Goal: Browse casually

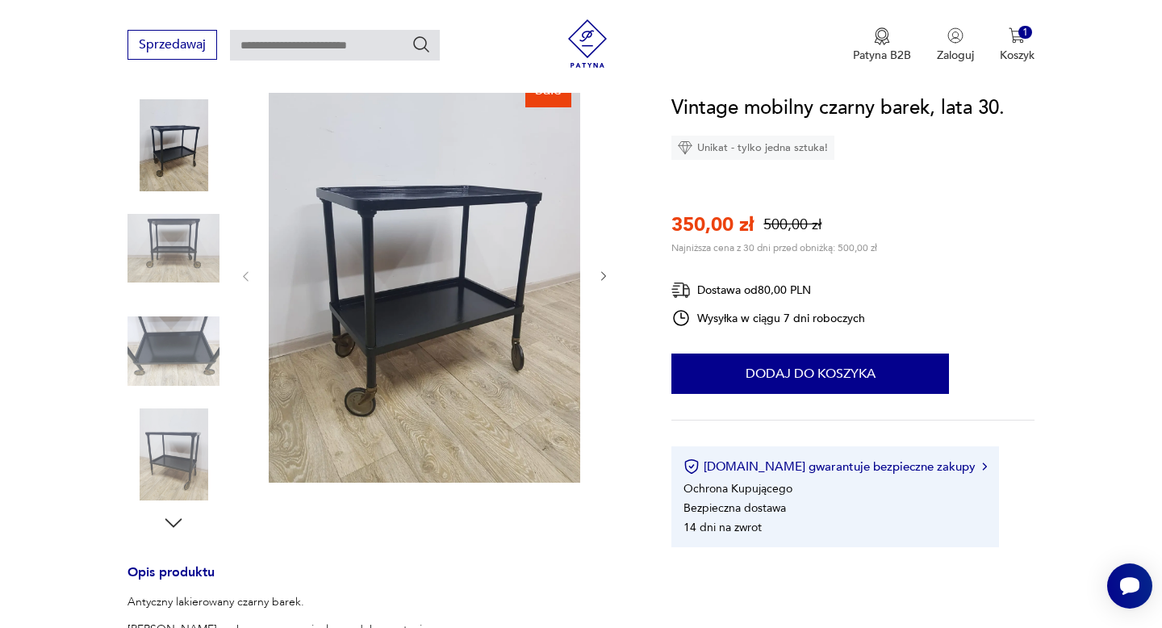
scroll to position [203, 0]
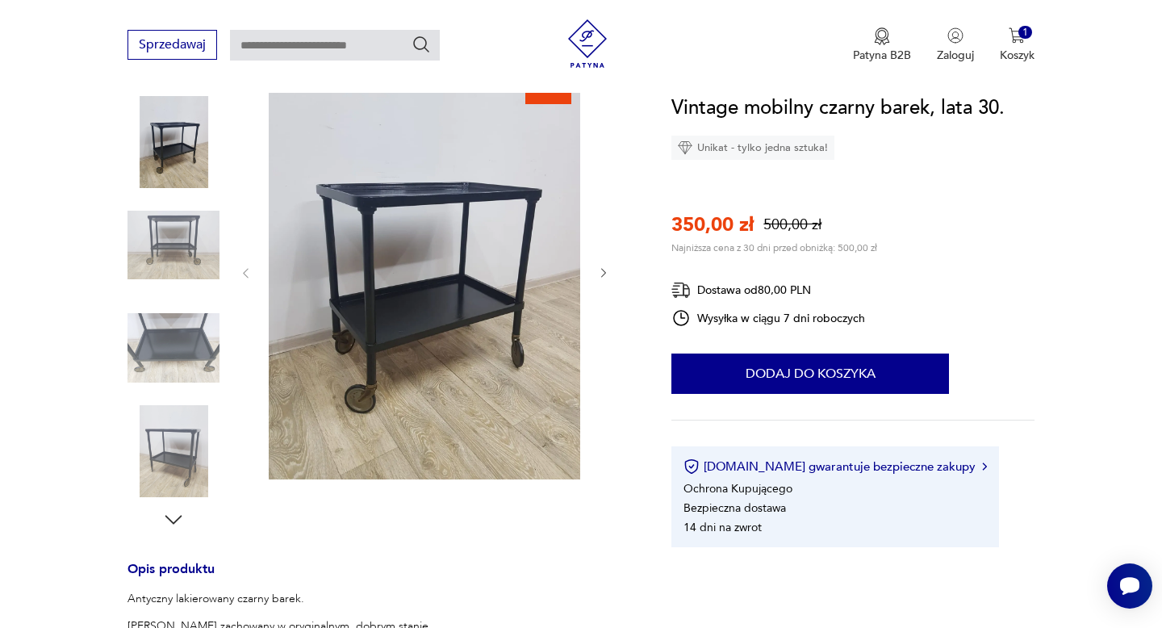
click at [181, 228] on img at bounding box center [174, 245] width 92 height 92
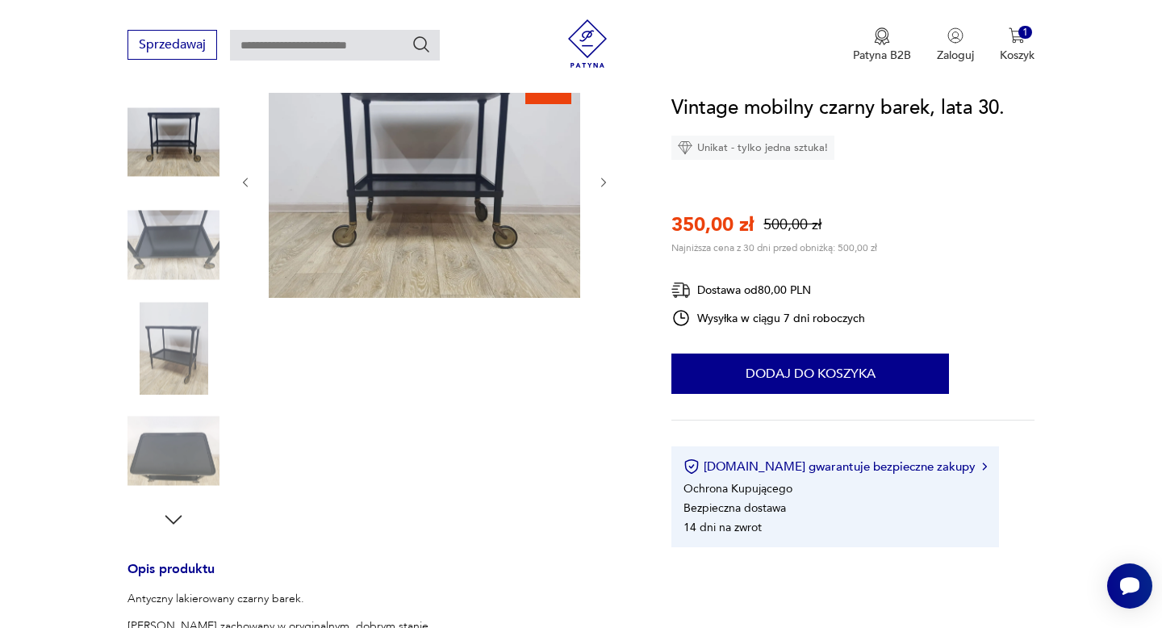
click at [165, 217] on img at bounding box center [174, 245] width 92 height 92
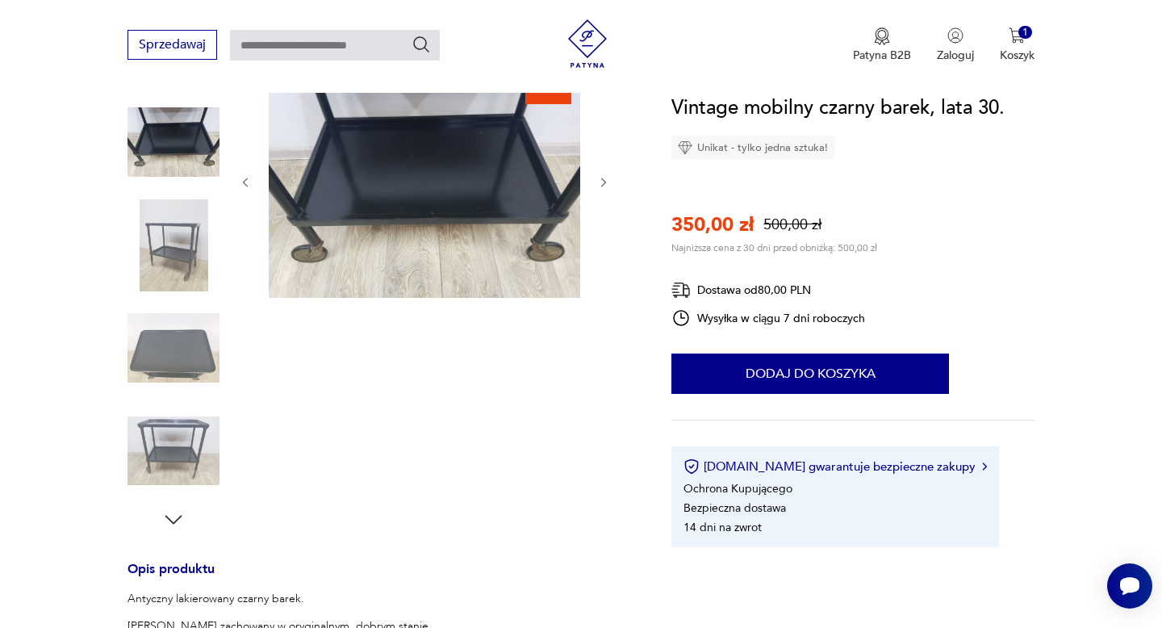
click at [165, 236] on img at bounding box center [174, 245] width 92 height 92
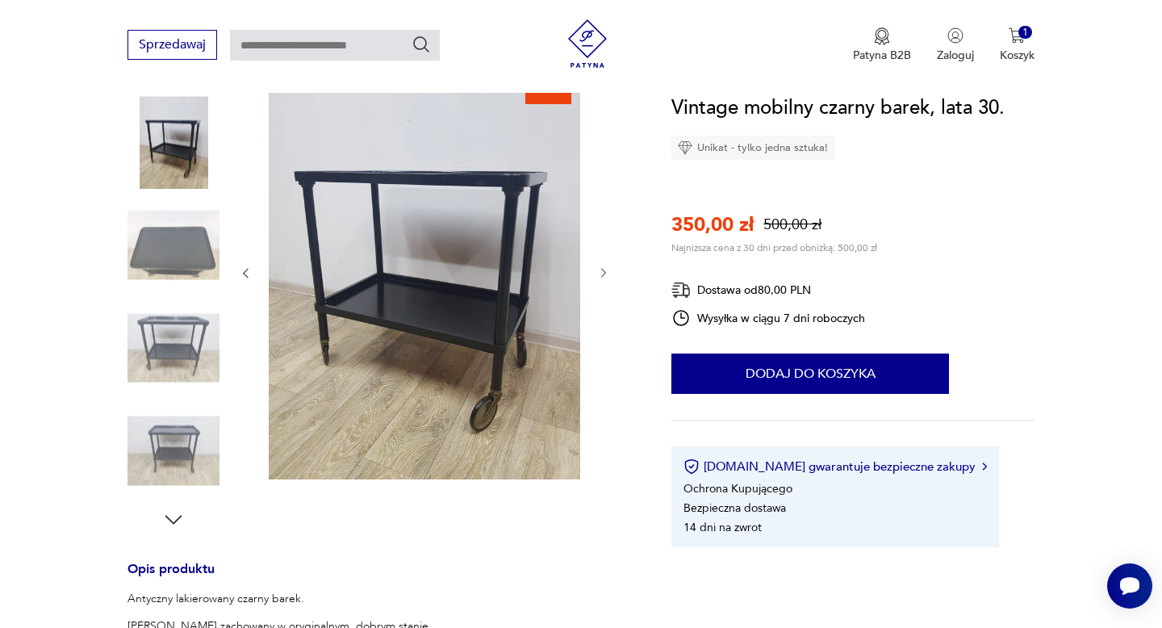
click at [165, 324] on img at bounding box center [174, 348] width 92 height 92
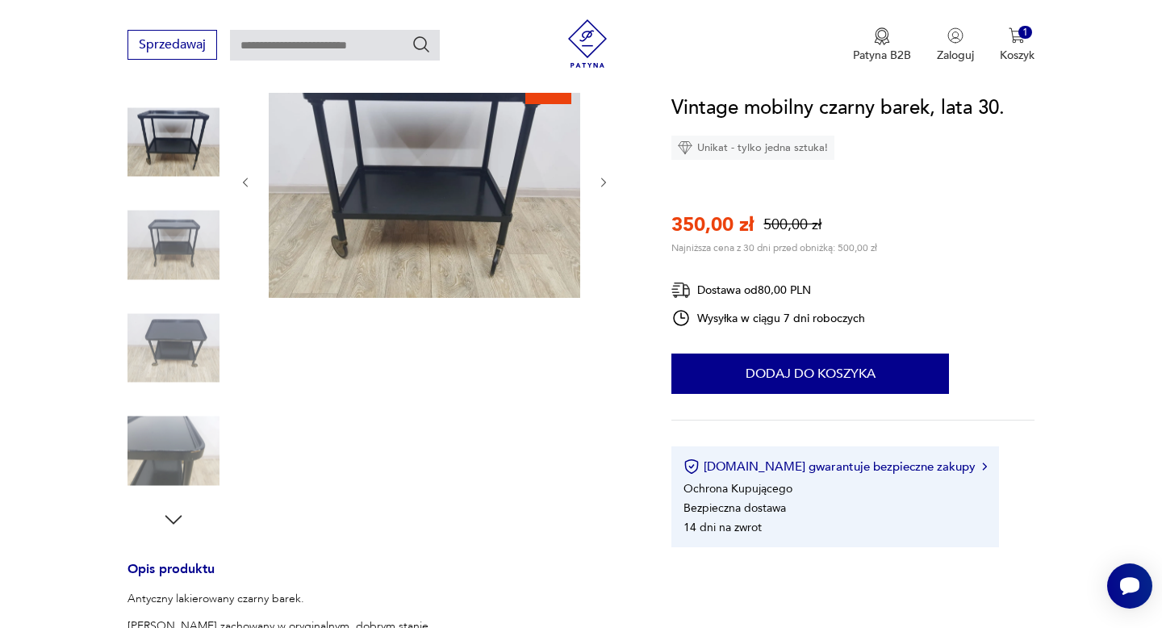
click at [168, 353] on img at bounding box center [174, 348] width 92 height 92
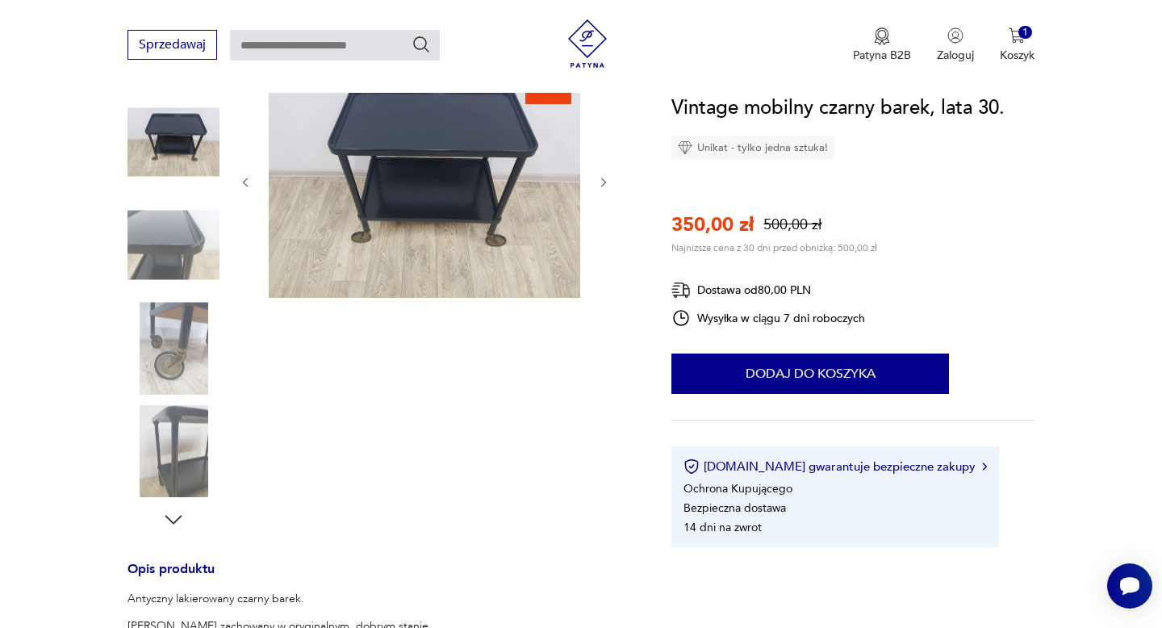
click at [166, 341] on img at bounding box center [174, 348] width 92 height 92
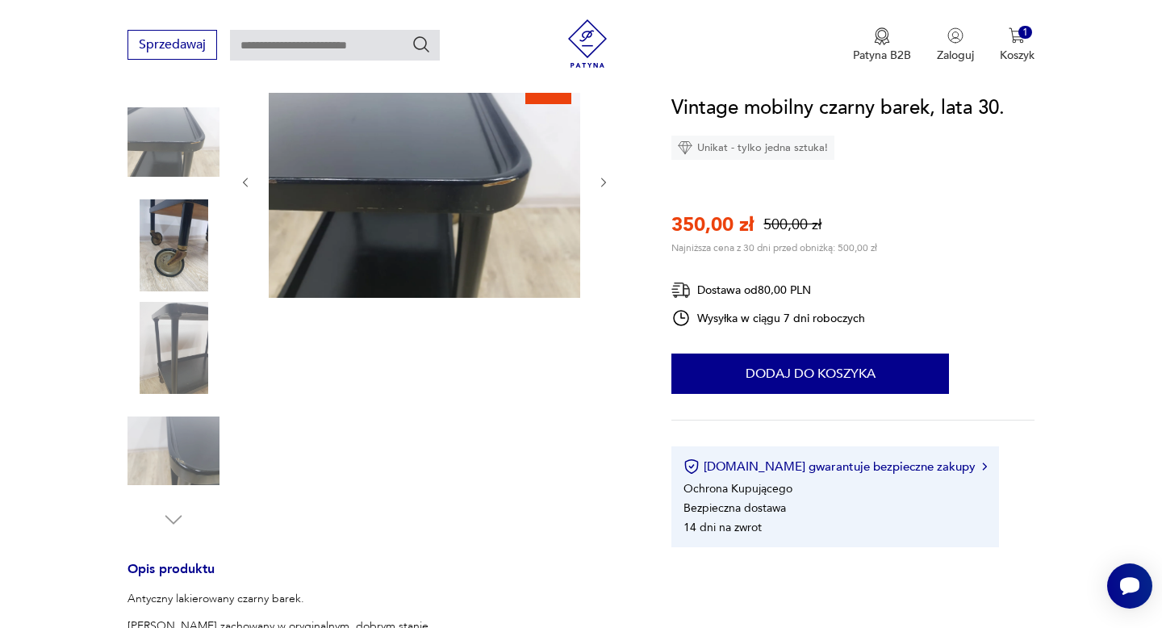
click at [166, 342] on img at bounding box center [174, 348] width 92 height 92
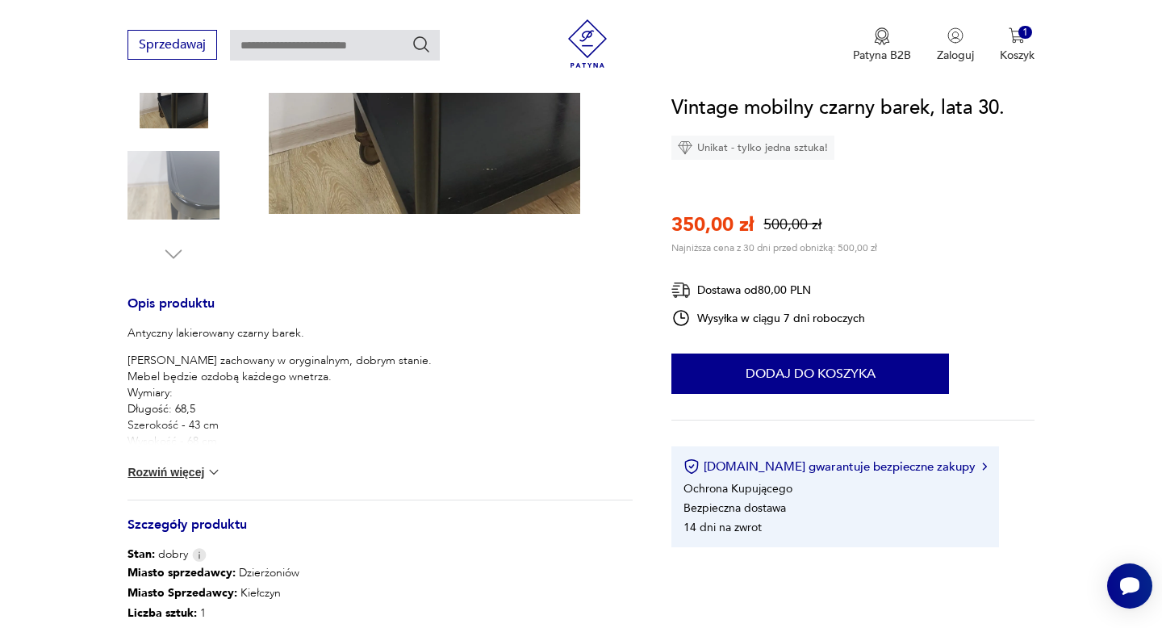
scroll to position [516, 0]
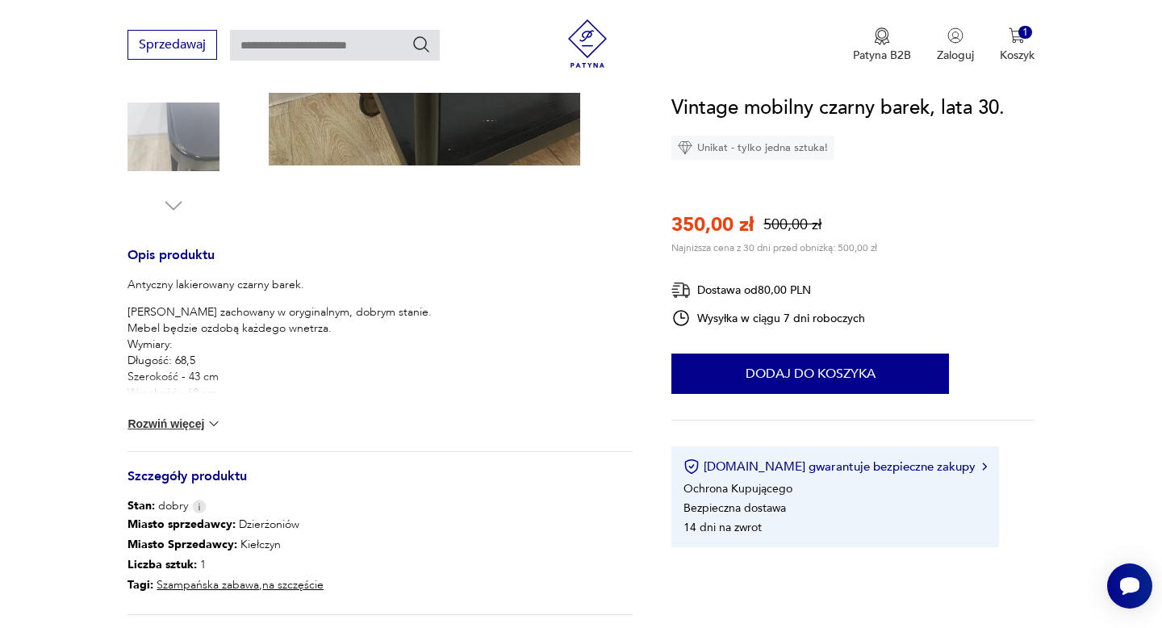
click at [208, 424] on img at bounding box center [214, 424] width 16 height 16
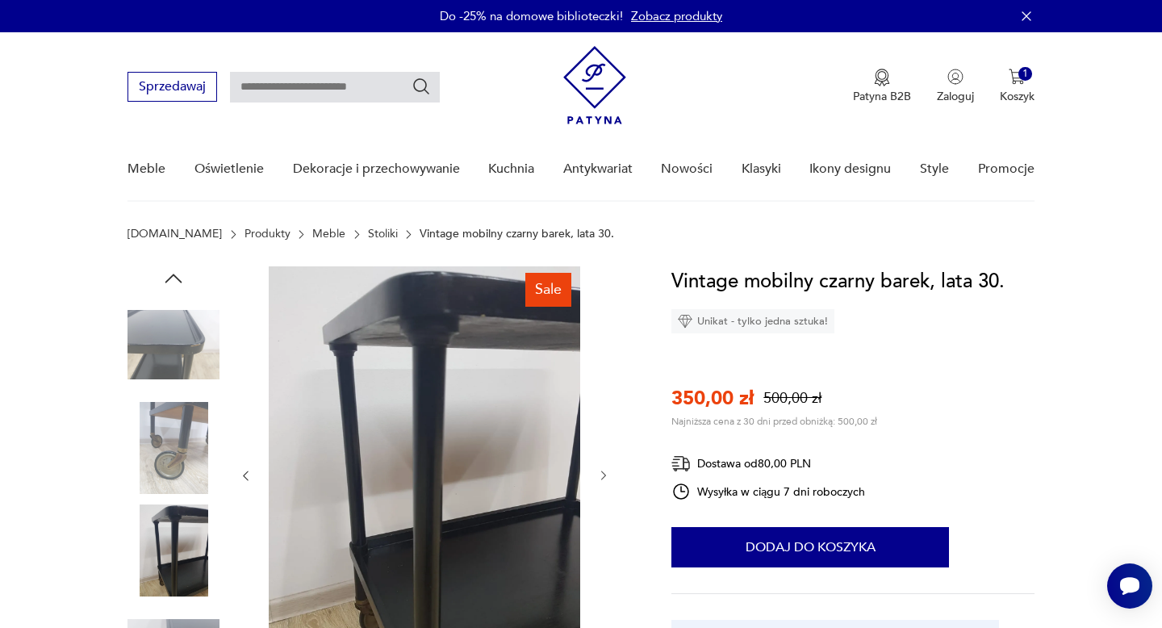
scroll to position [130, 0]
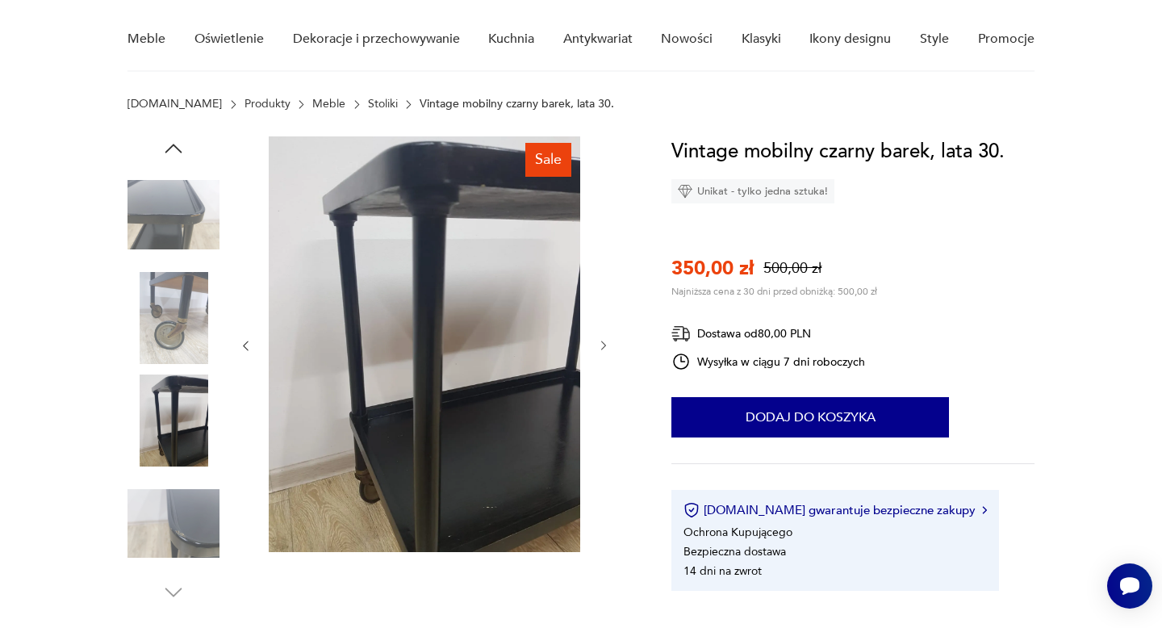
click at [183, 497] on img at bounding box center [174, 524] width 92 height 92
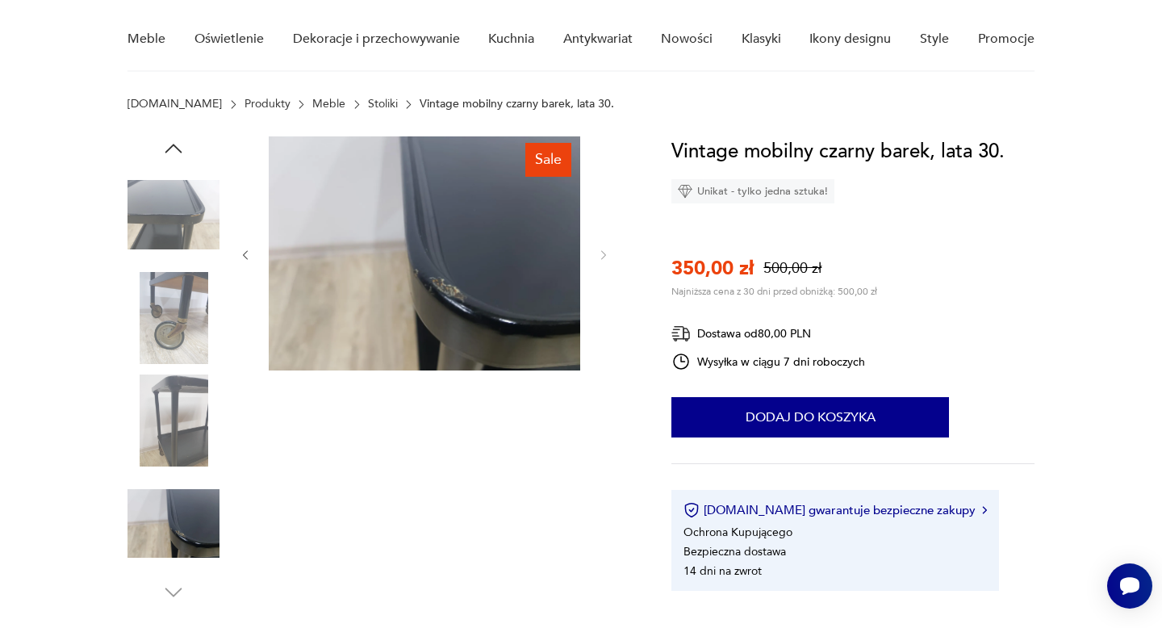
click at [161, 218] on img at bounding box center [174, 215] width 92 height 92
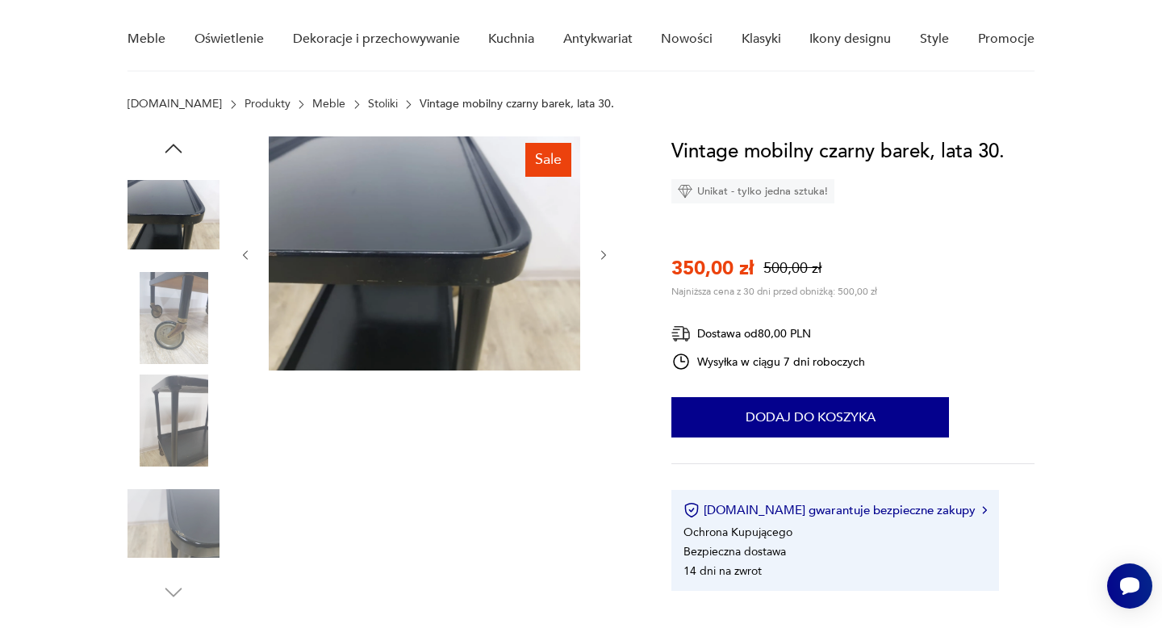
click at [165, 302] on img at bounding box center [174, 318] width 92 height 92
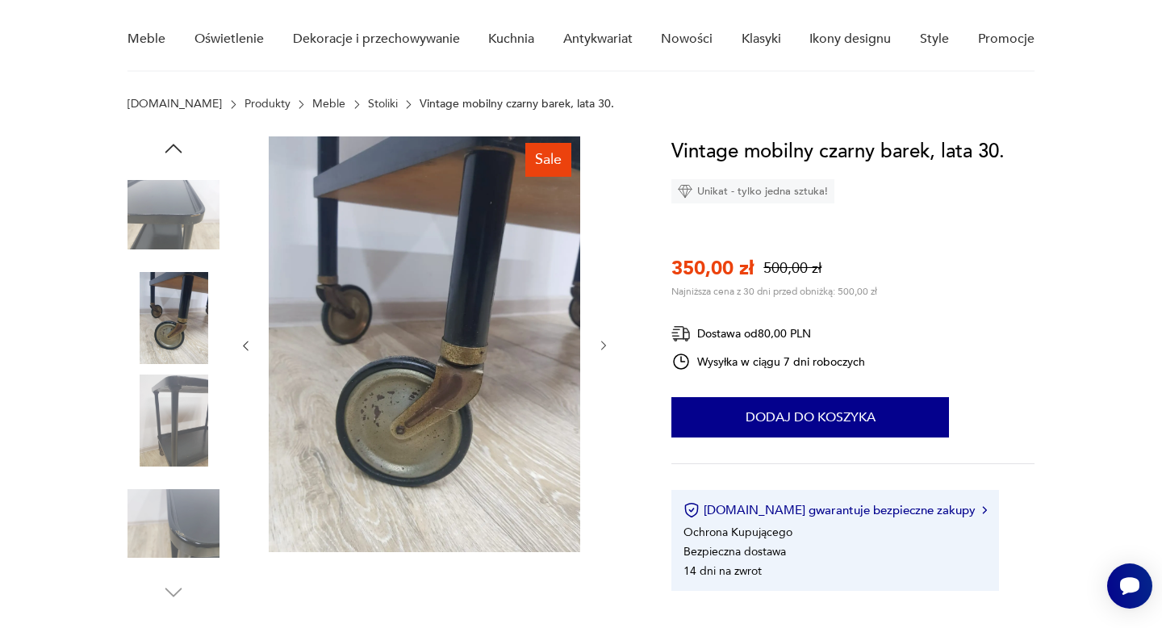
click at [174, 407] on img at bounding box center [174, 420] width 92 height 92
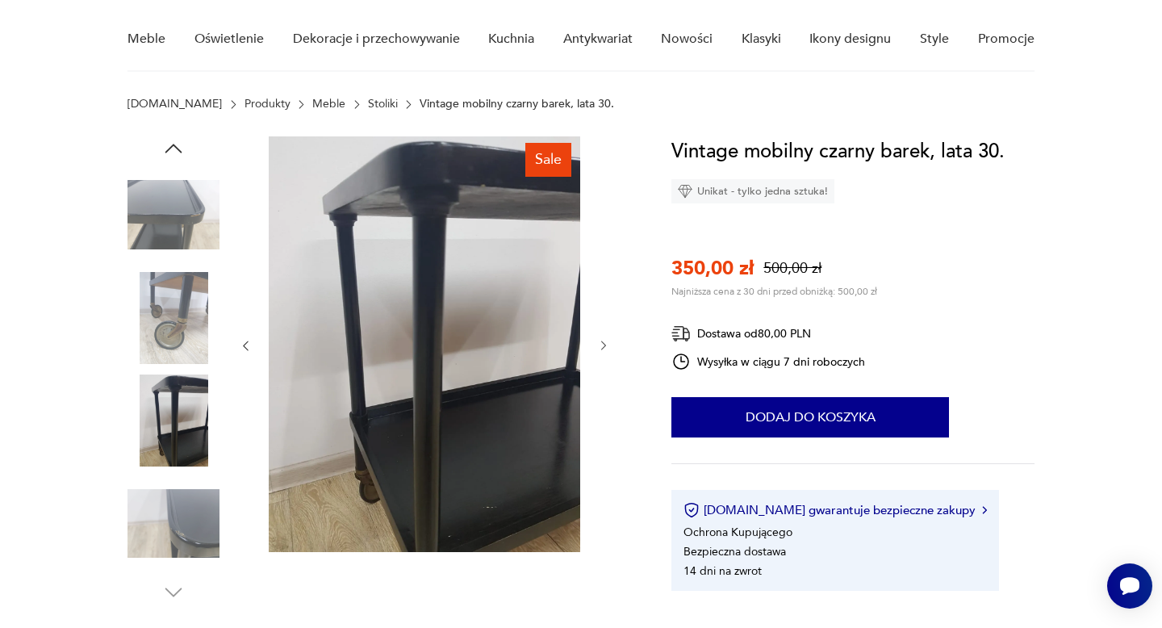
click at [174, 515] on img at bounding box center [174, 524] width 92 height 92
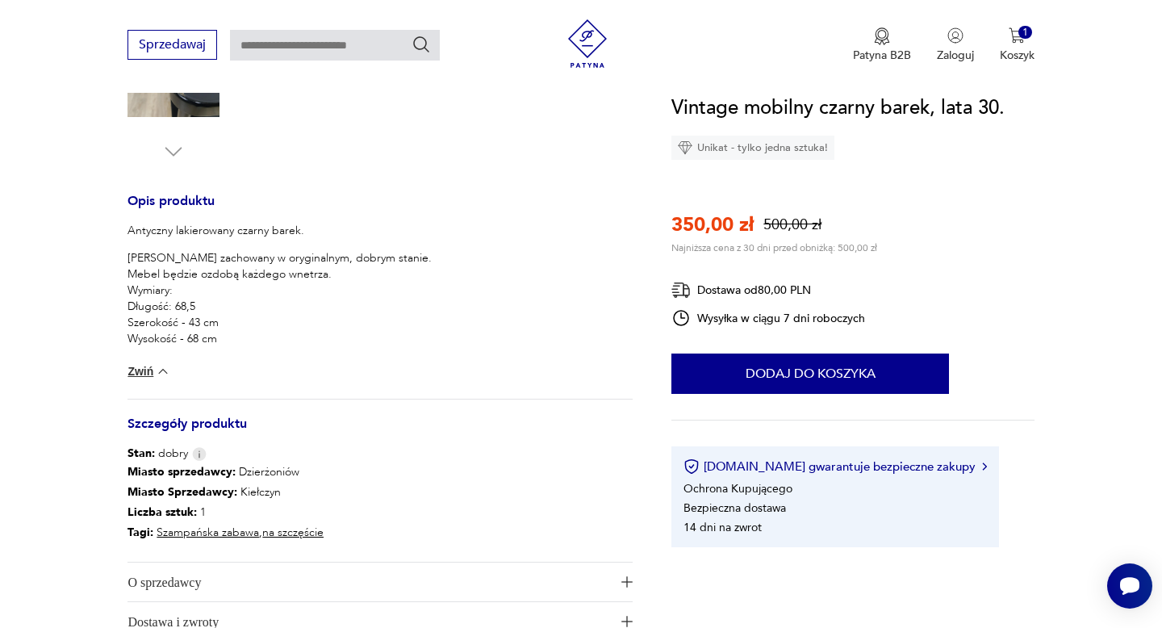
scroll to position [0, 0]
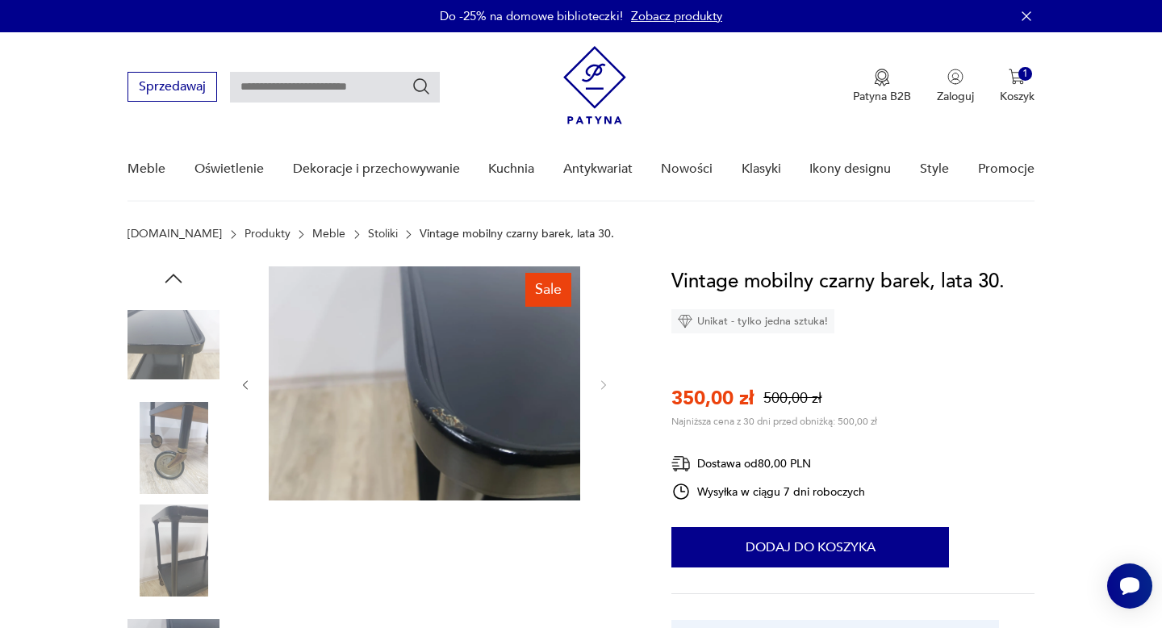
click at [165, 355] on img at bounding box center [174, 345] width 92 height 92
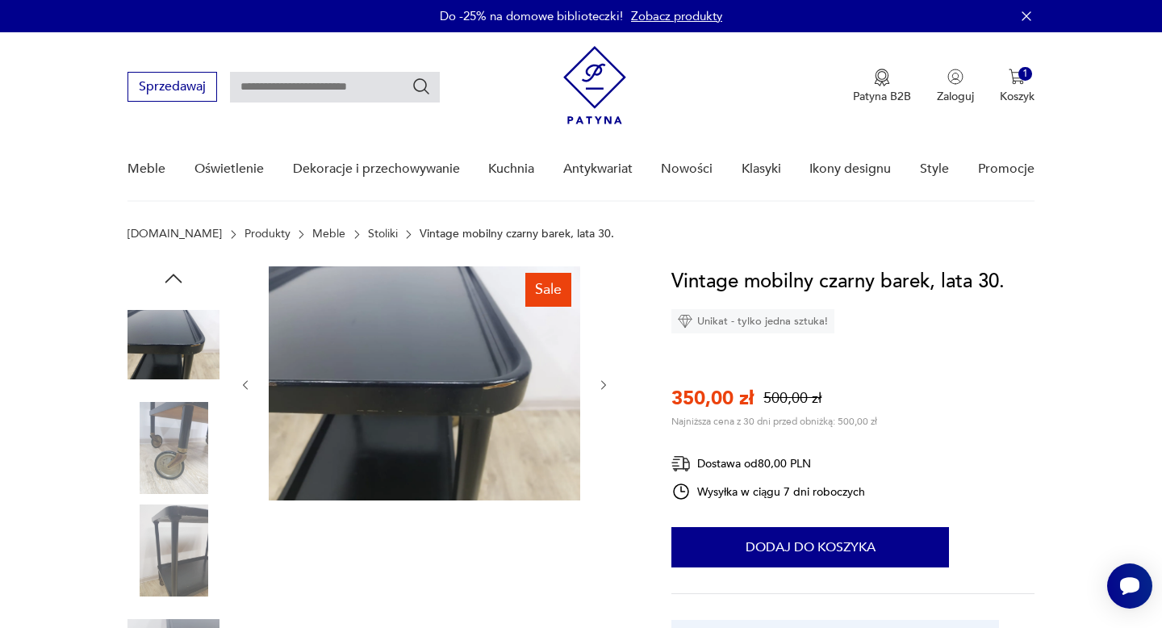
click at [174, 438] on img at bounding box center [174, 448] width 92 height 92
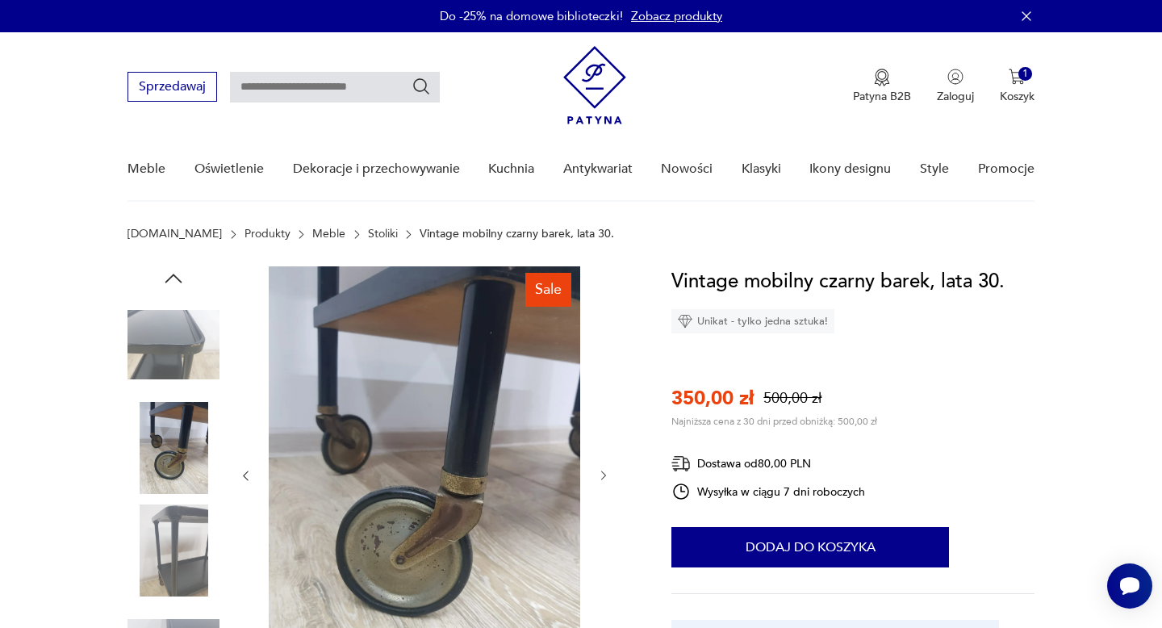
click at [175, 270] on icon "button" at bounding box center [173, 278] width 24 height 24
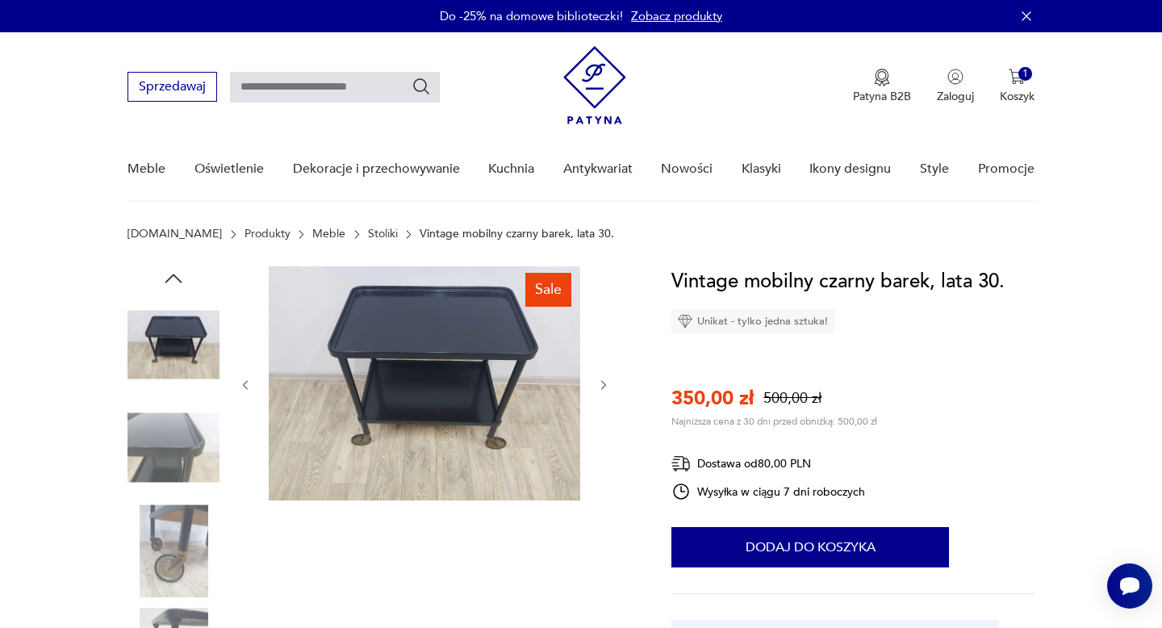
click at [175, 270] on icon "button" at bounding box center [173, 278] width 24 height 24
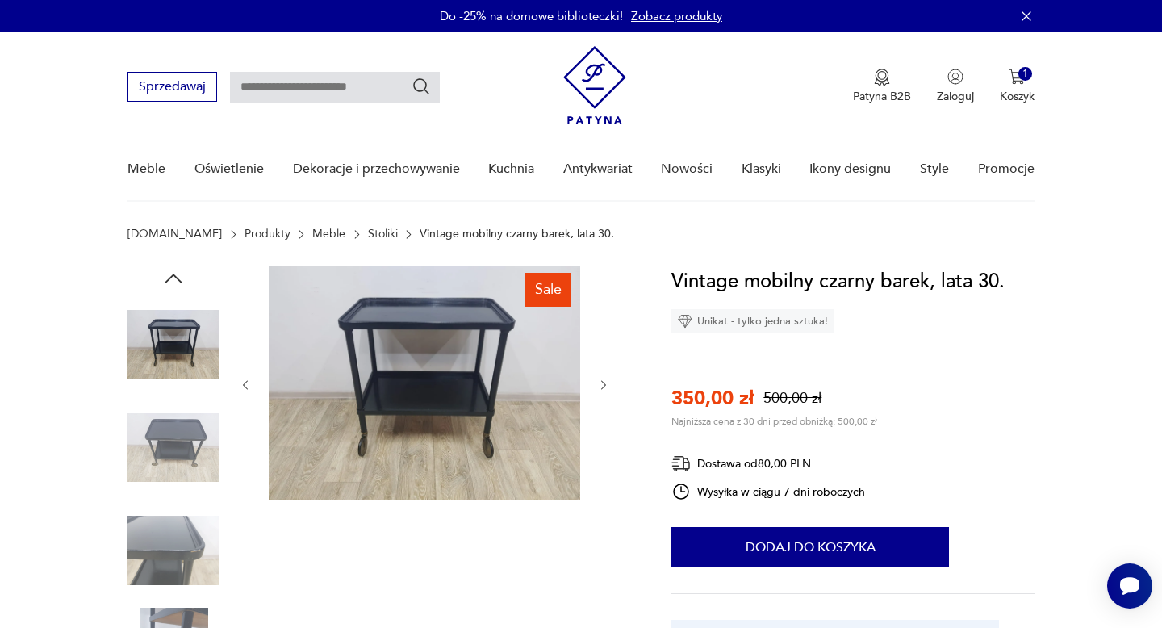
click at [175, 270] on icon "button" at bounding box center [173, 278] width 24 height 24
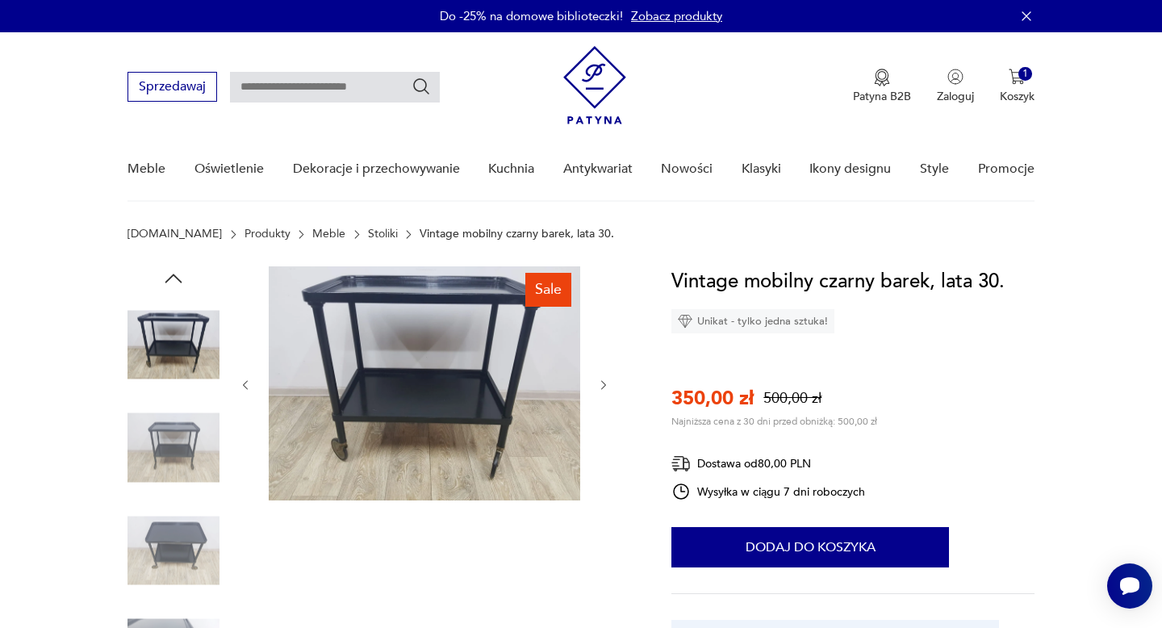
click at [168, 344] on img at bounding box center [174, 345] width 92 height 92
click at [410, 376] on img at bounding box center [424, 383] width 311 height 234
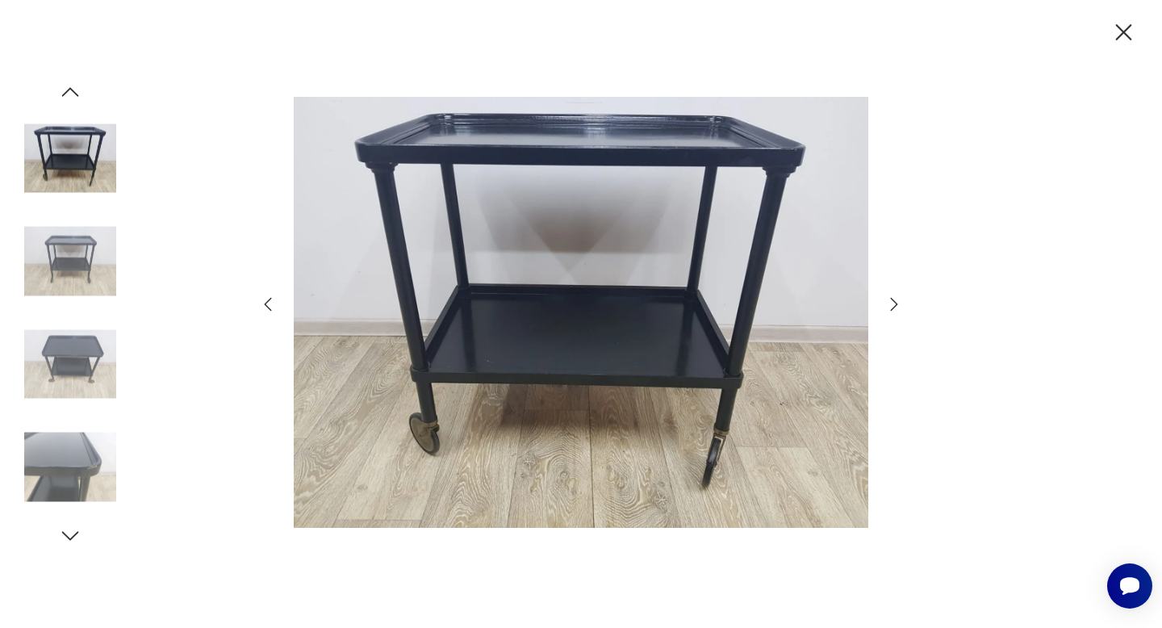
click at [893, 301] on icon "button" at bounding box center [893, 304] width 19 height 19
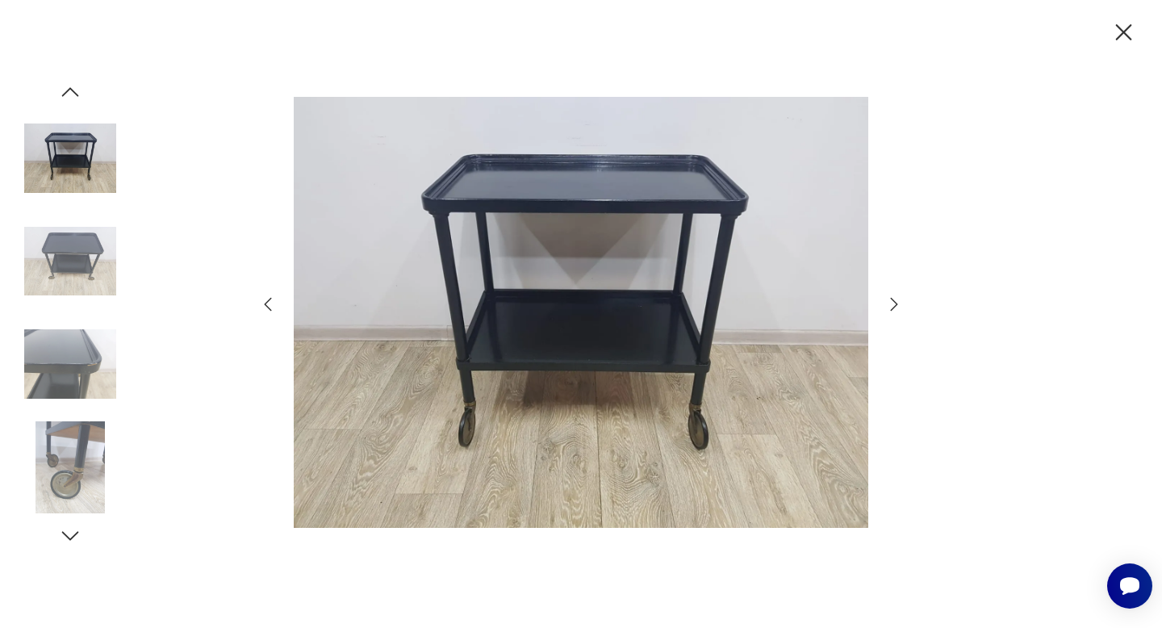
click at [893, 301] on icon "button" at bounding box center [893, 304] width 19 height 19
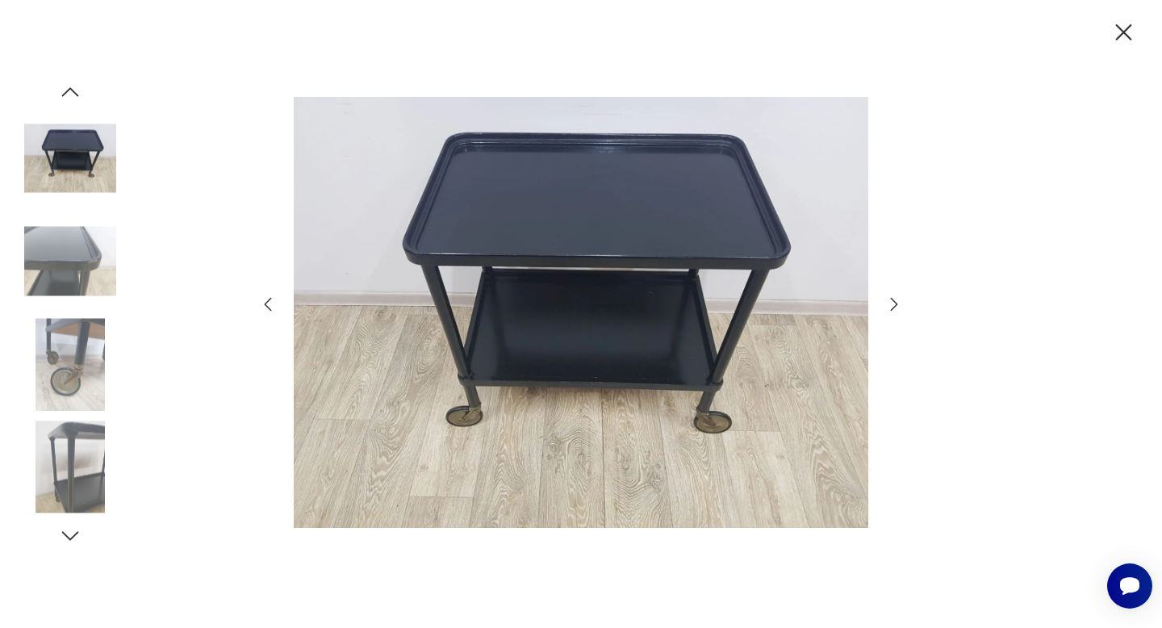
click at [893, 301] on icon "button" at bounding box center [893, 304] width 19 height 19
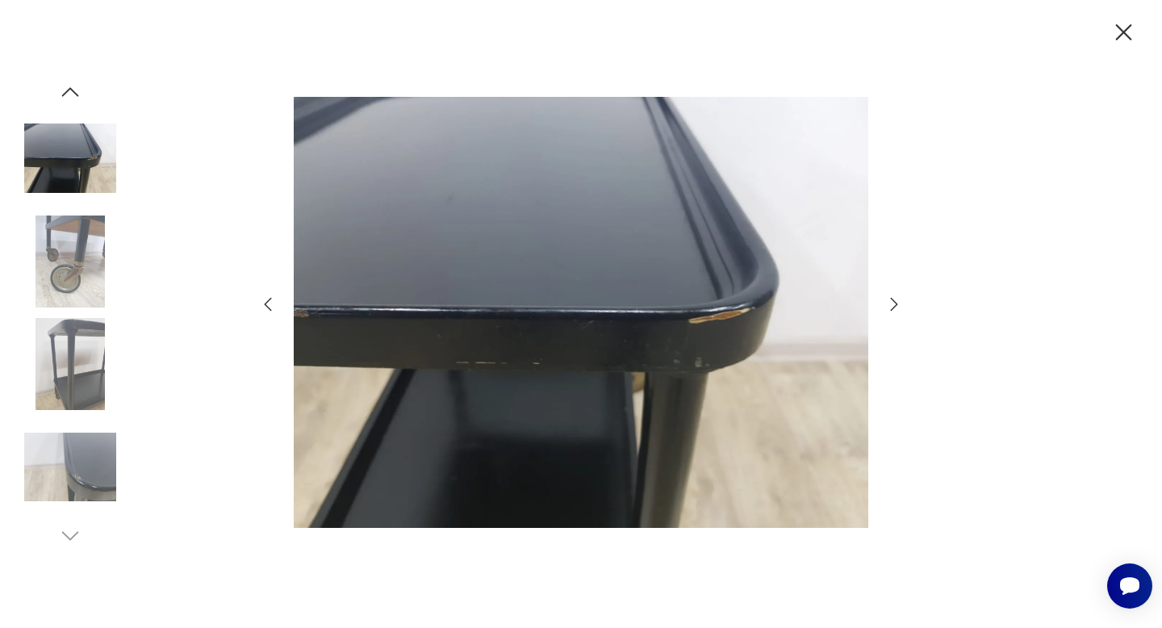
click at [893, 301] on icon "button" at bounding box center [893, 304] width 19 height 19
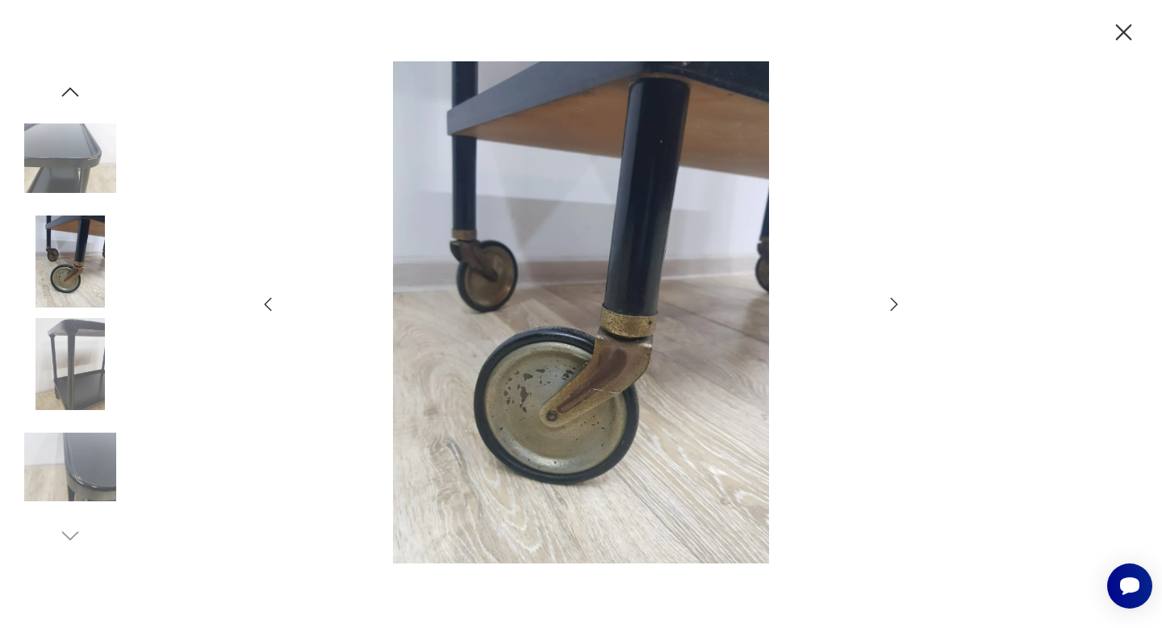
click at [893, 301] on icon "button" at bounding box center [893, 304] width 19 height 19
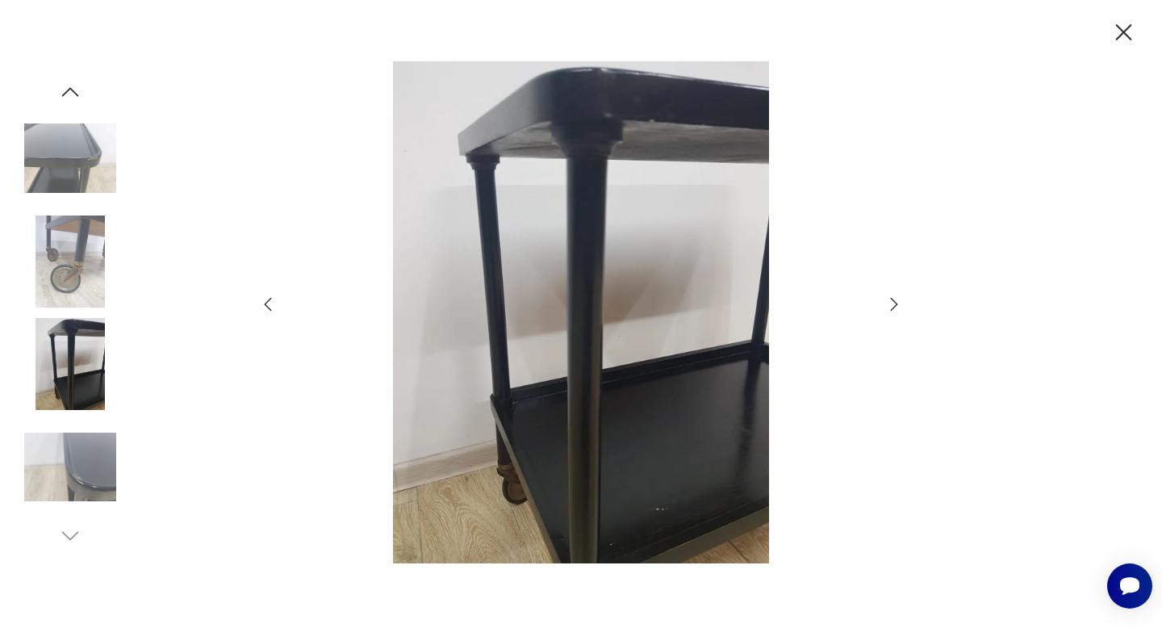
click at [893, 301] on icon "button" at bounding box center [893, 304] width 19 height 19
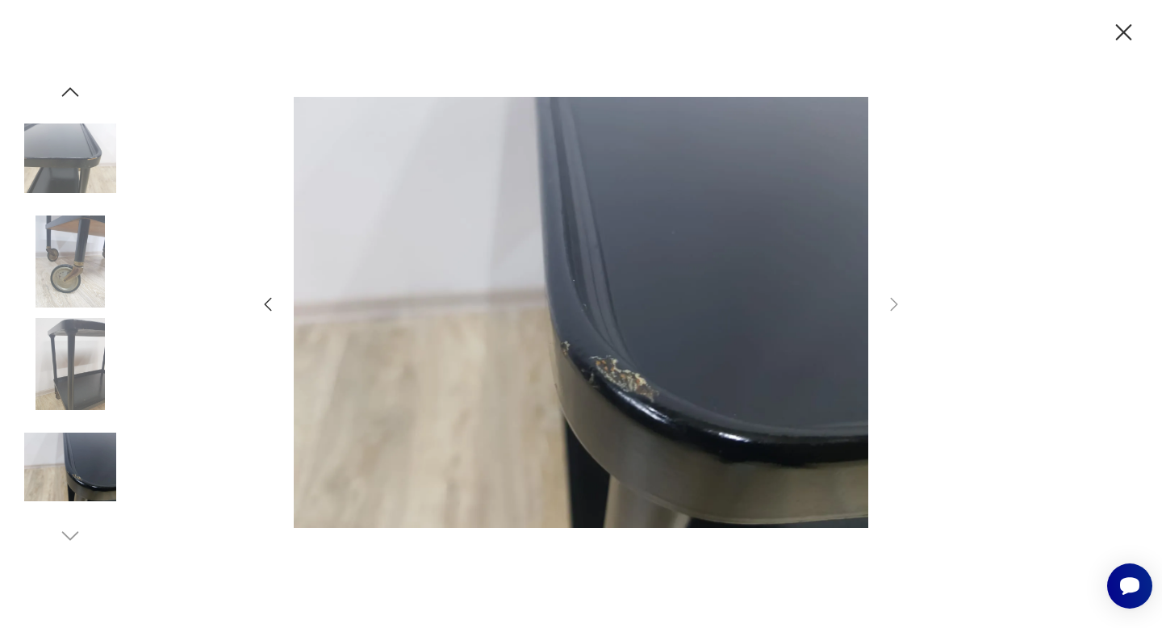
click at [1126, 23] on icon "button" at bounding box center [1124, 33] width 28 height 28
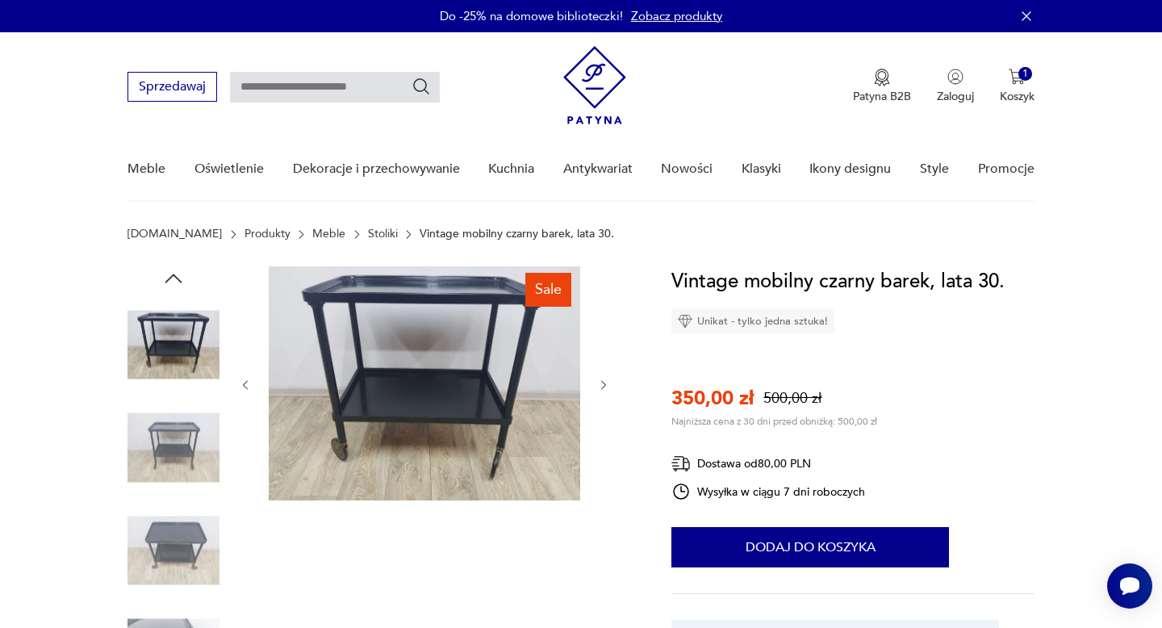
click at [170, 338] on img at bounding box center [174, 345] width 92 height 92
click at [440, 333] on img at bounding box center [424, 383] width 311 height 234
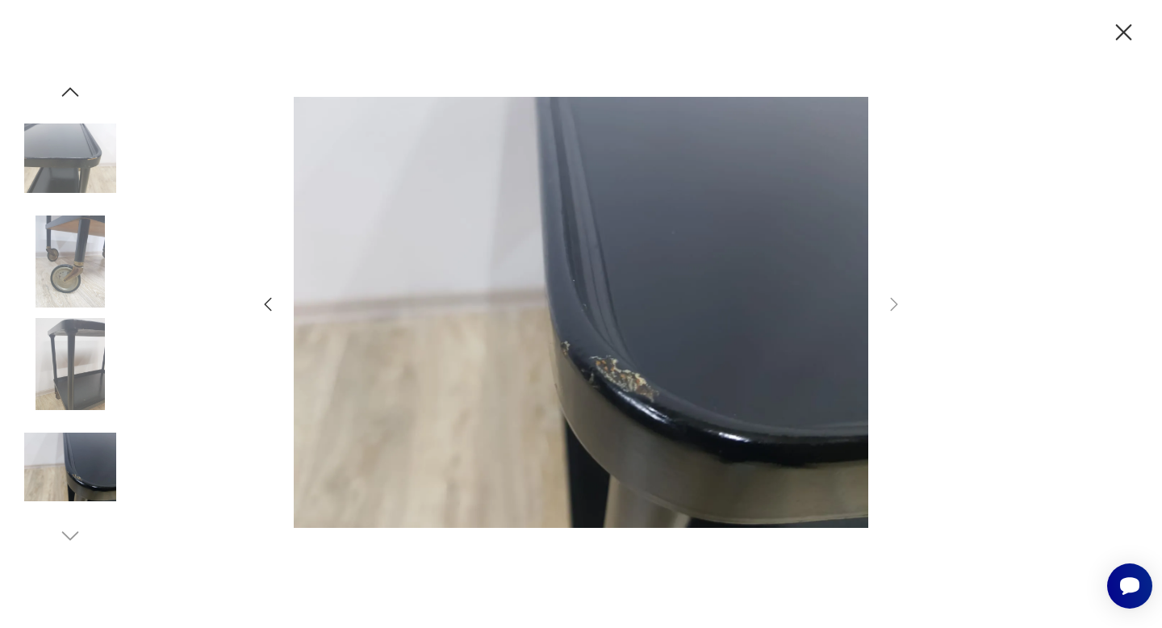
click at [270, 300] on icon "button" at bounding box center [267, 304] width 19 height 19
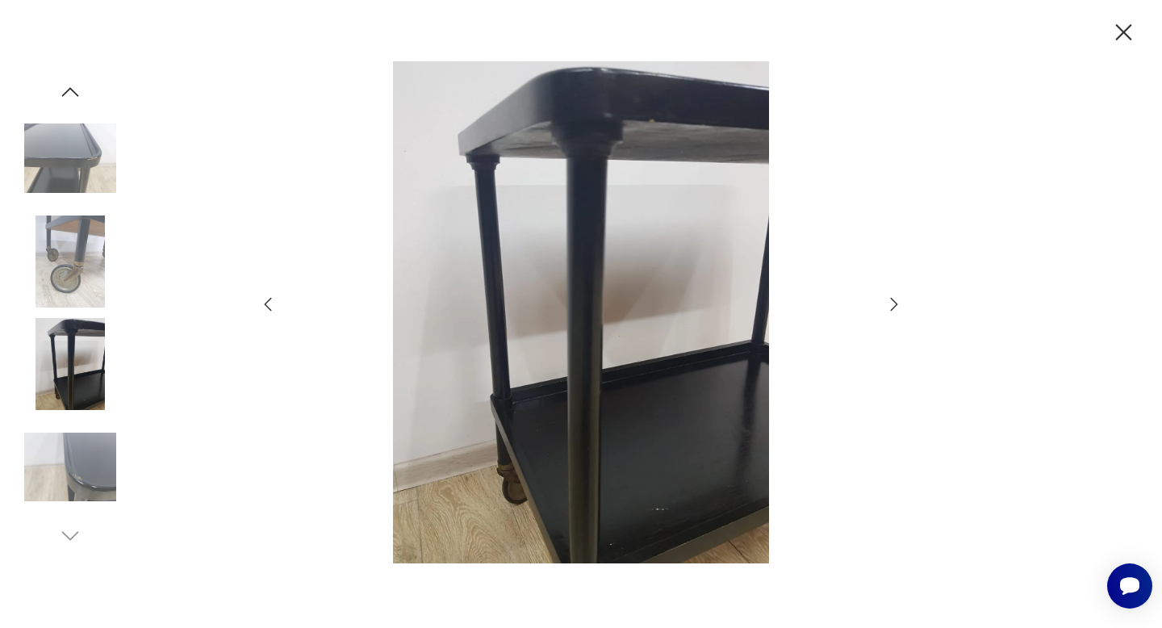
click at [270, 300] on icon "button" at bounding box center [267, 304] width 19 height 19
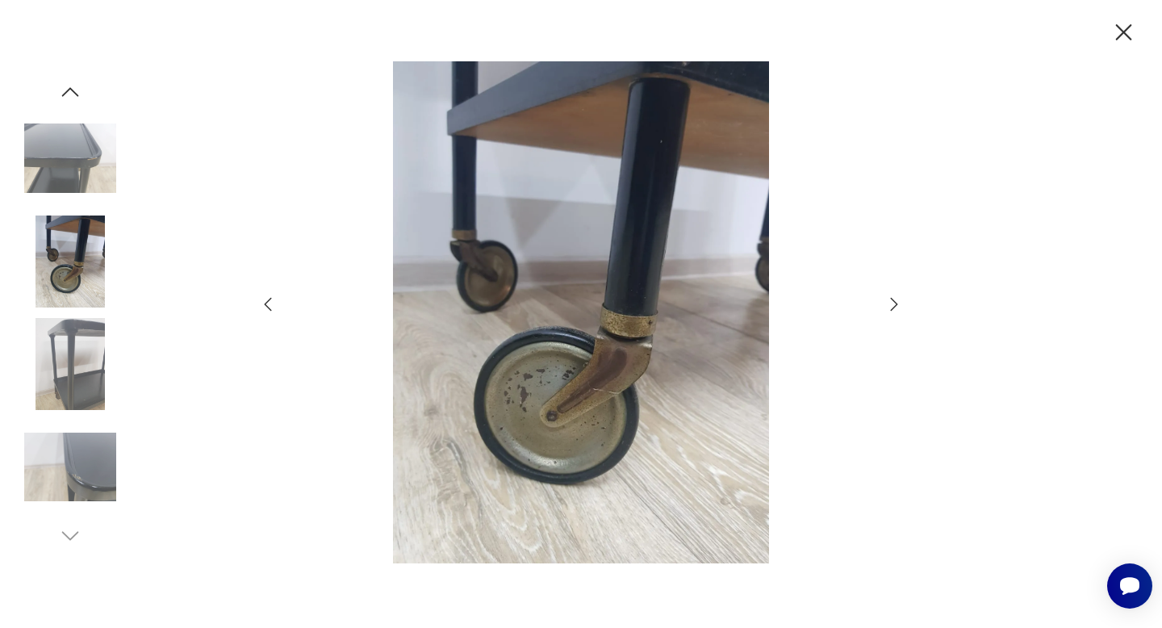
click at [270, 300] on icon "button" at bounding box center [267, 304] width 19 height 19
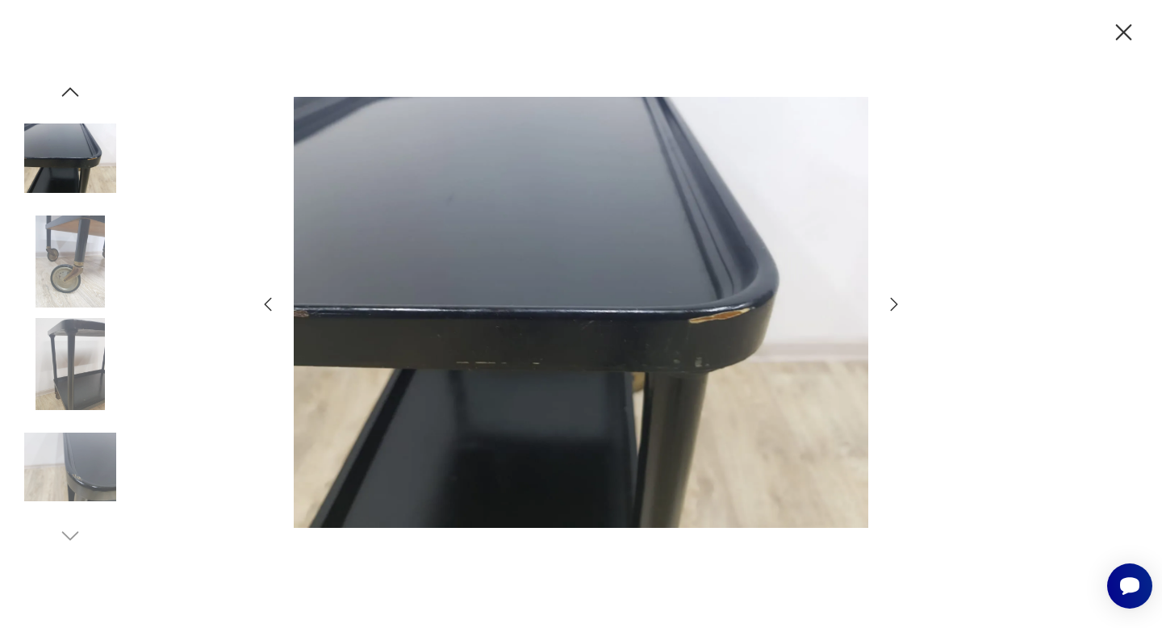
click at [270, 300] on icon "button" at bounding box center [267, 304] width 19 height 19
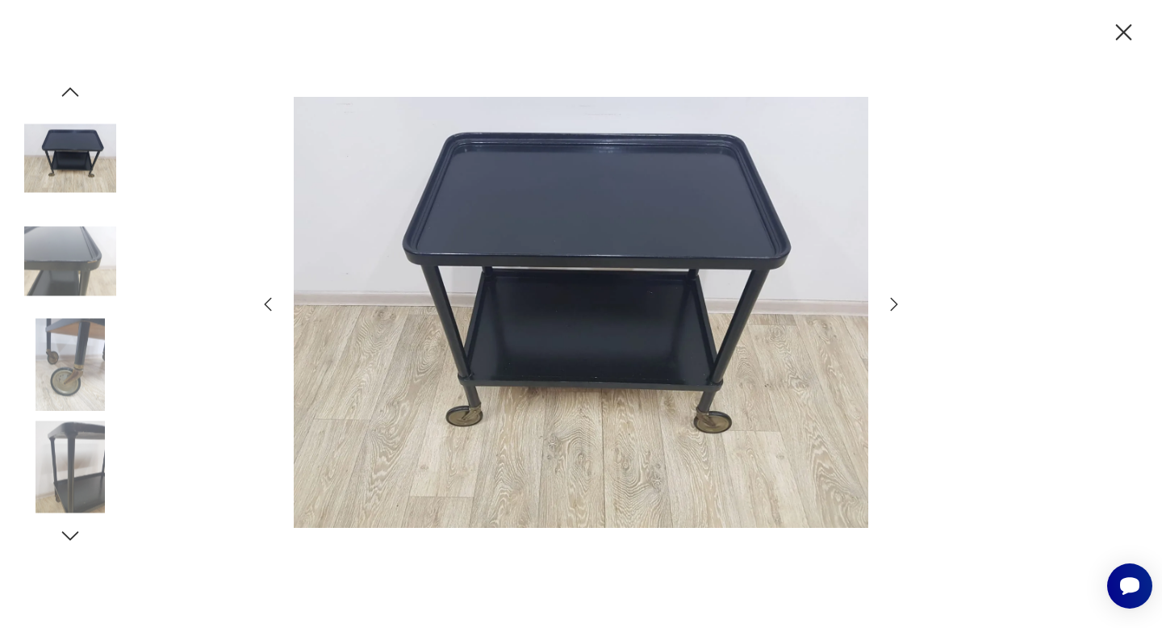
click at [270, 300] on icon "button" at bounding box center [267, 304] width 19 height 19
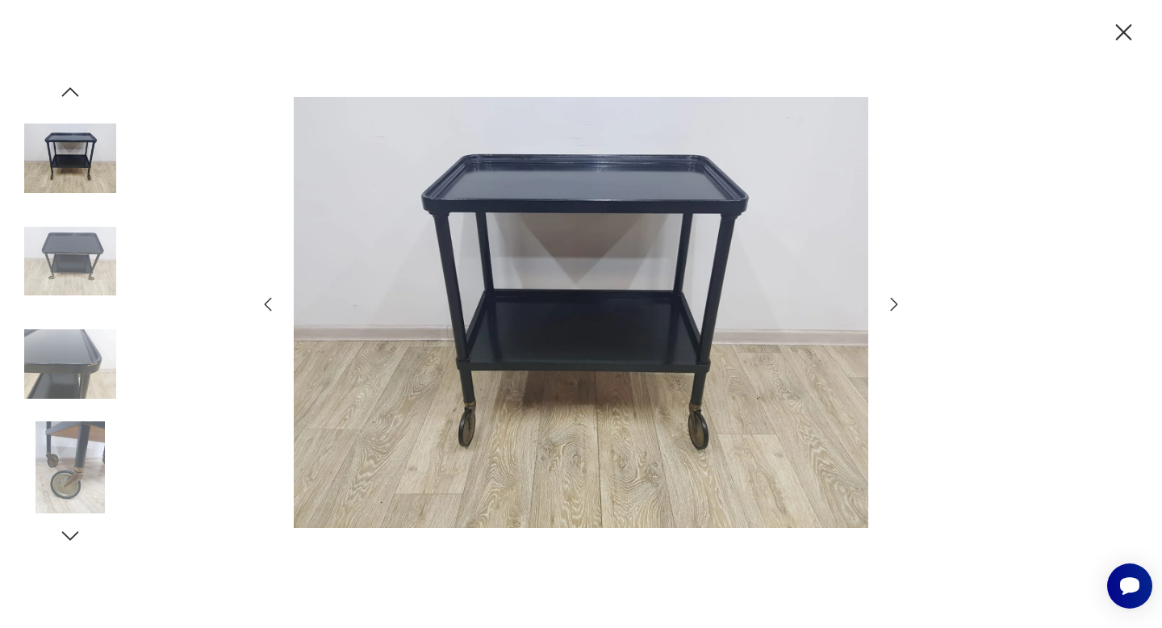
click at [270, 300] on icon "button" at bounding box center [267, 304] width 19 height 19
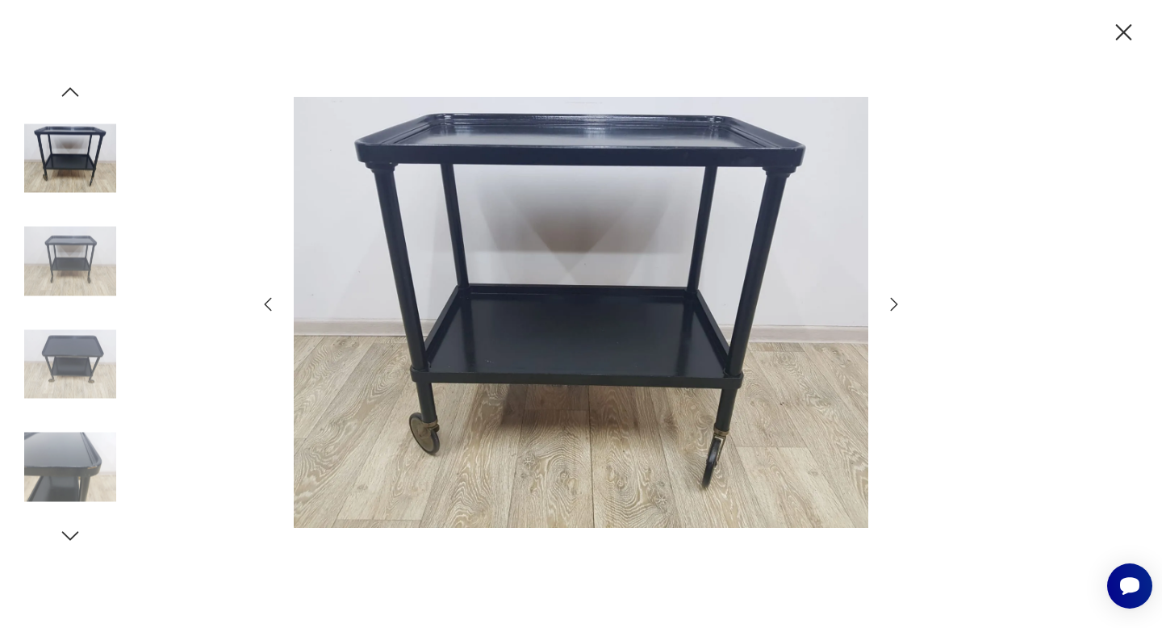
click at [270, 300] on icon "button" at bounding box center [267, 304] width 19 height 19
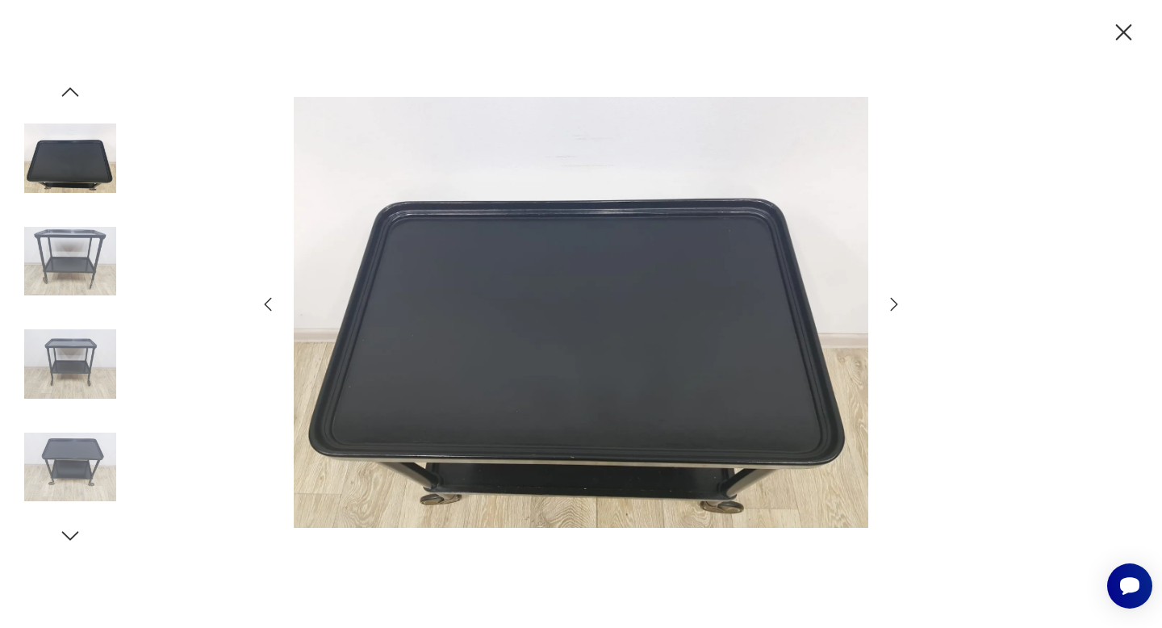
click at [270, 300] on icon "button" at bounding box center [267, 304] width 19 height 19
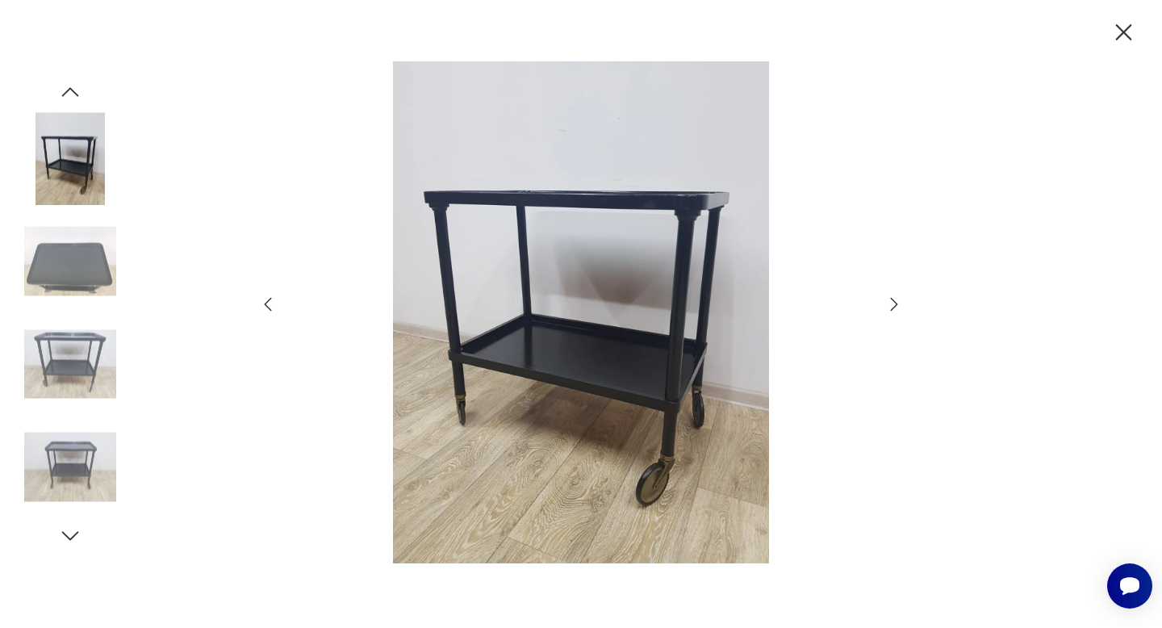
click at [270, 300] on icon "button" at bounding box center [267, 304] width 19 height 19
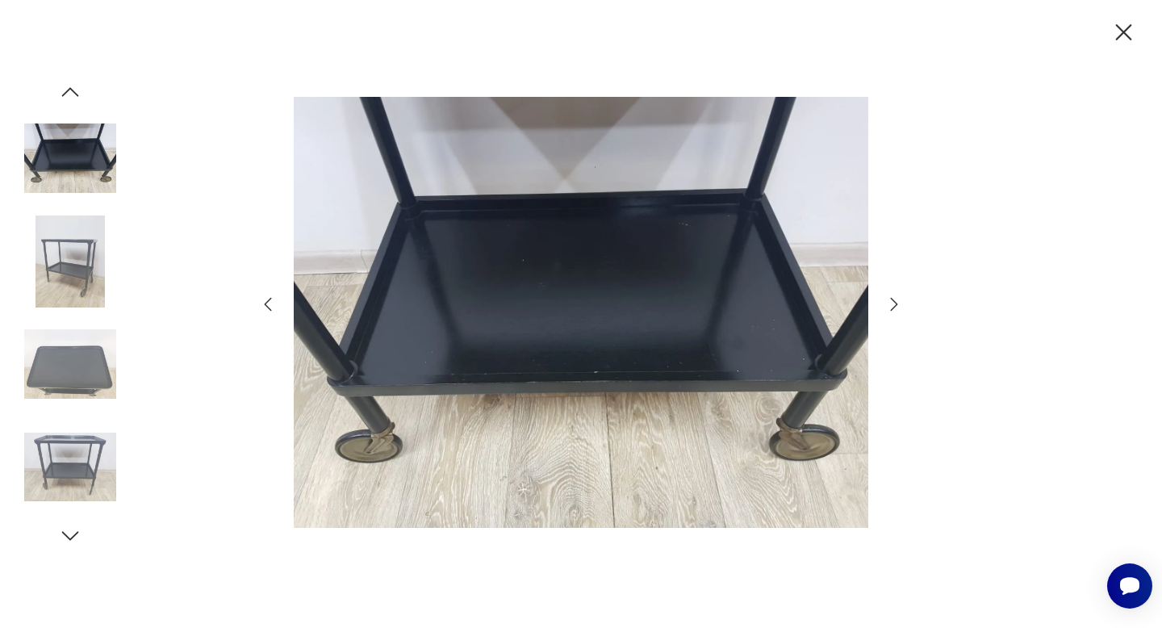
click at [270, 300] on icon "button" at bounding box center [267, 304] width 19 height 19
